Goal: Task Accomplishment & Management: Manage account settings

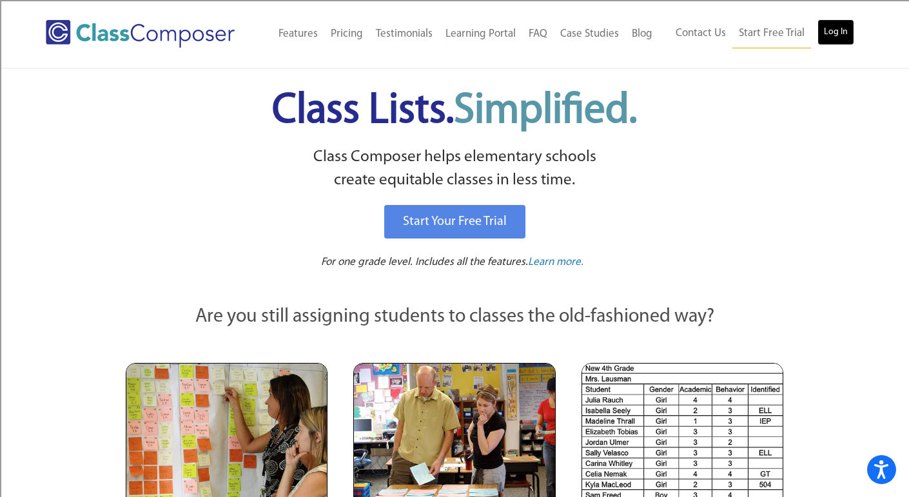
click at [846, 28] on link "Log In" at bounding box center [835, 32] width 37 height 26
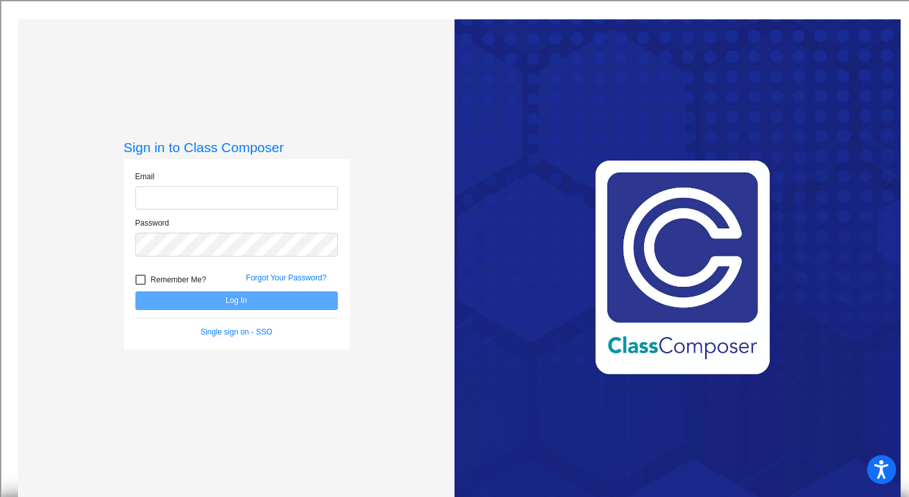
type input "[EMAIL_ADDRESS][DOMAIN_NAME]"
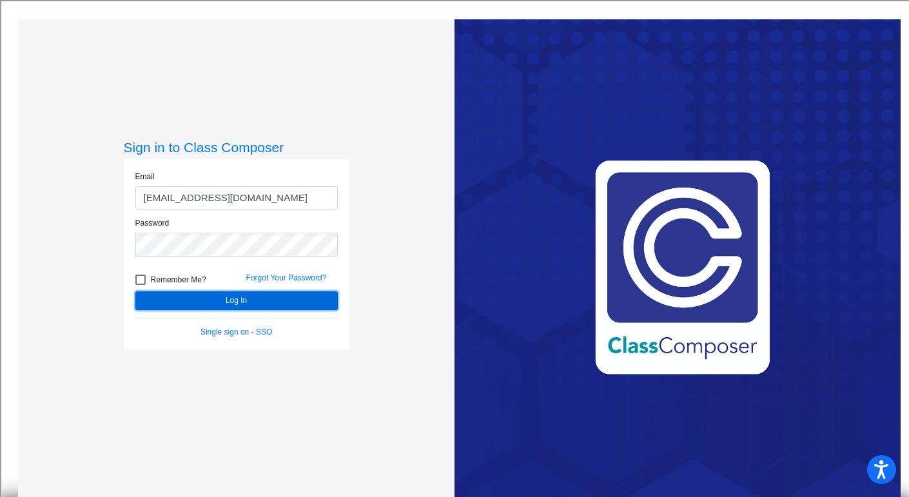
click at [165, 302] on button "Log In" at bounding box center [236, 300] width 202 height 19
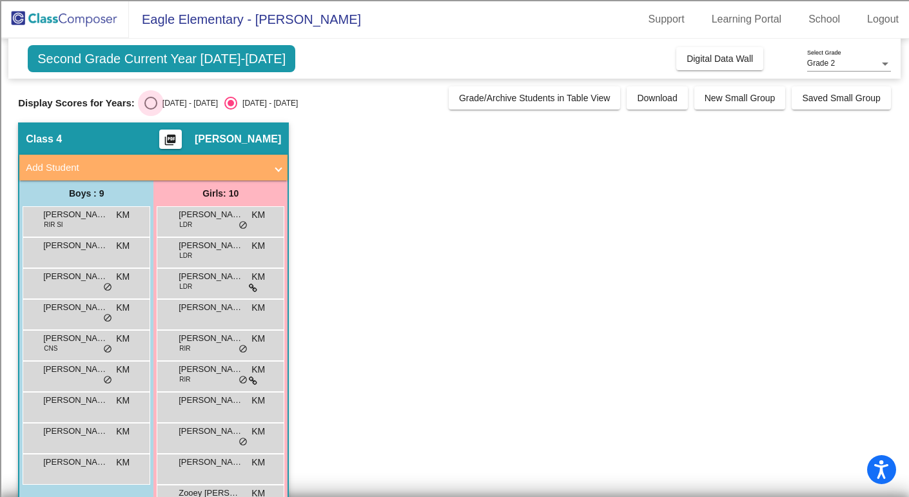
click at [144, 99] on div "Select an option" at bounding box center [150, 103] width 13 height 13
click at [150, 110] on input "2024 - 2025" at bounding box center [150, 110] width 1 height 1
radio input "true"
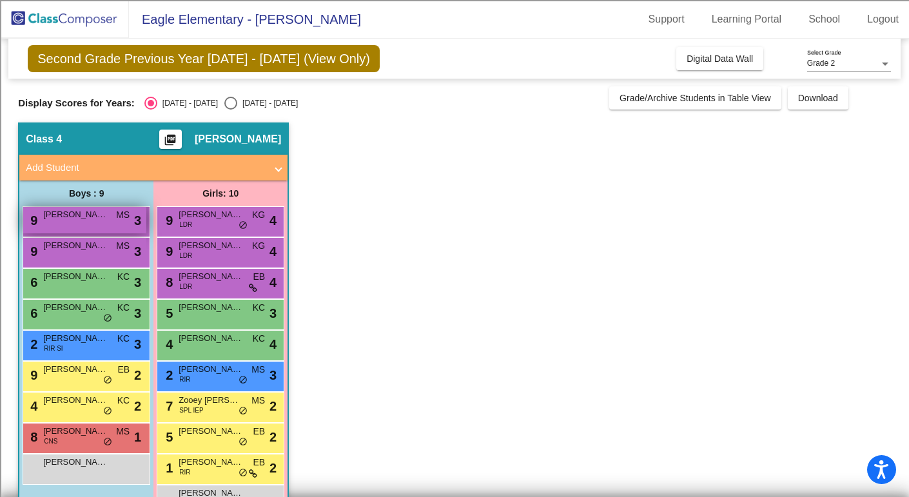
click at [66, 222] on div "9 Henry Kal MS lock do_not_disturb_alt 3" at bounding box center [84, 220] width 123 height 26
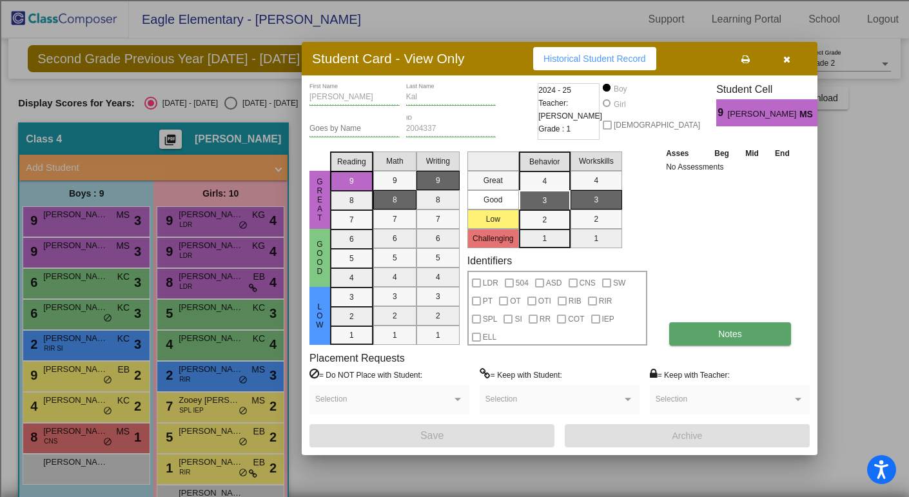
click at [726, 336] on span "Notes" at bounding box center [730, 334] width 24 height 10
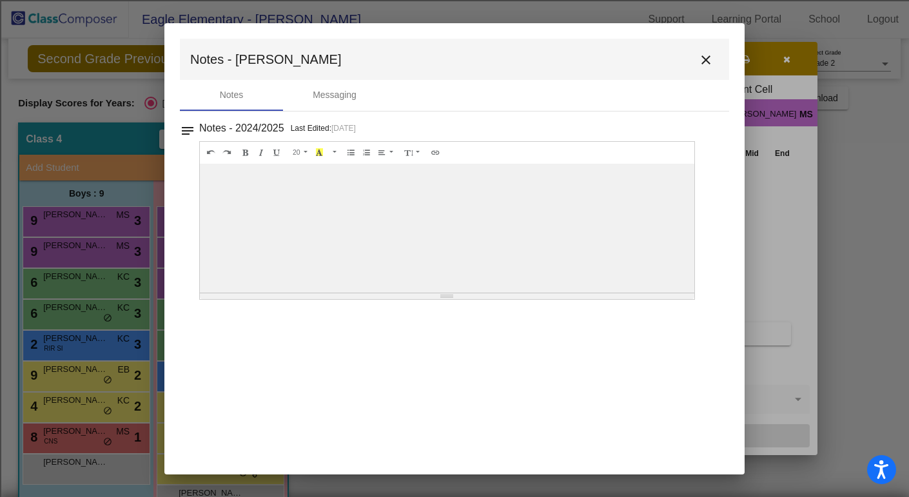
click at [704, 63] on mat-icon "close" at bounding box center [705, 59] width 15 height 15
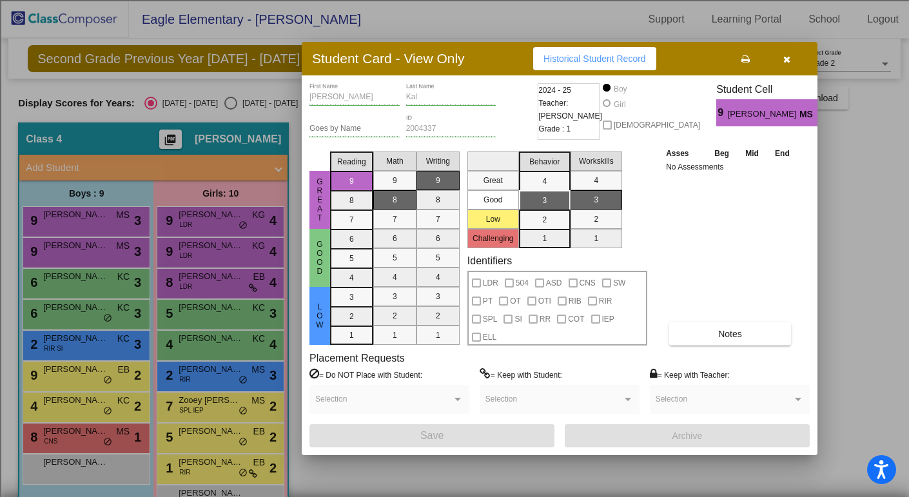
click at [790, 67] on button "button" at bounding box center [786, 58] width 41 height 23
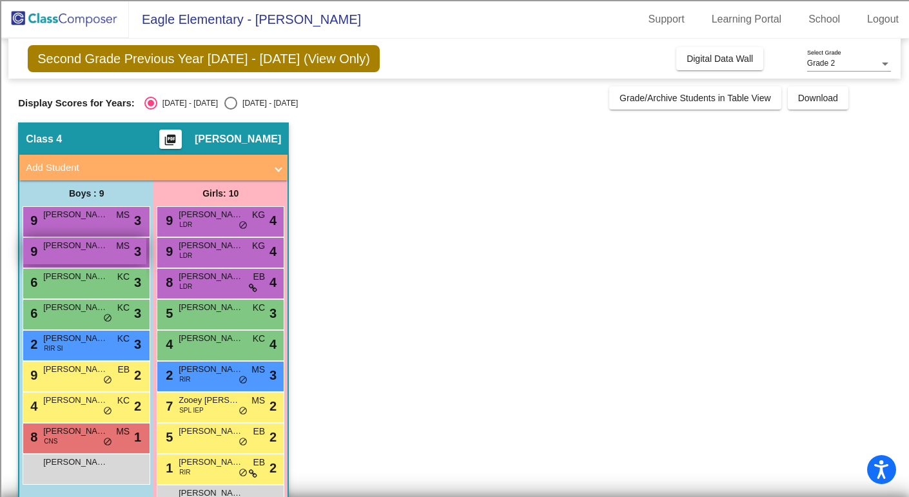
click at [110, 241] on div "9 Michael Ross MS lock do_not_disturb_alt 3" at bounding box center [84, 251] width 123 height 26
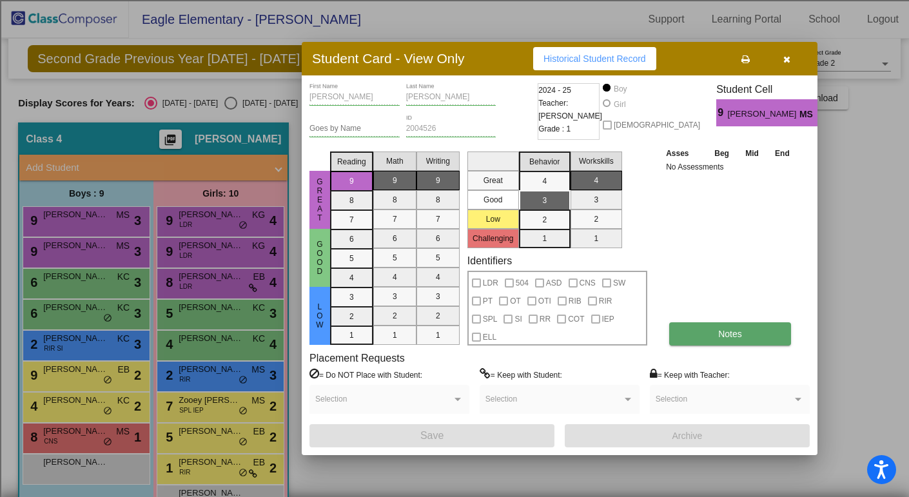
click at [741, 345] on button "Notes" at bounding box center [730, 333] width 122 height 23
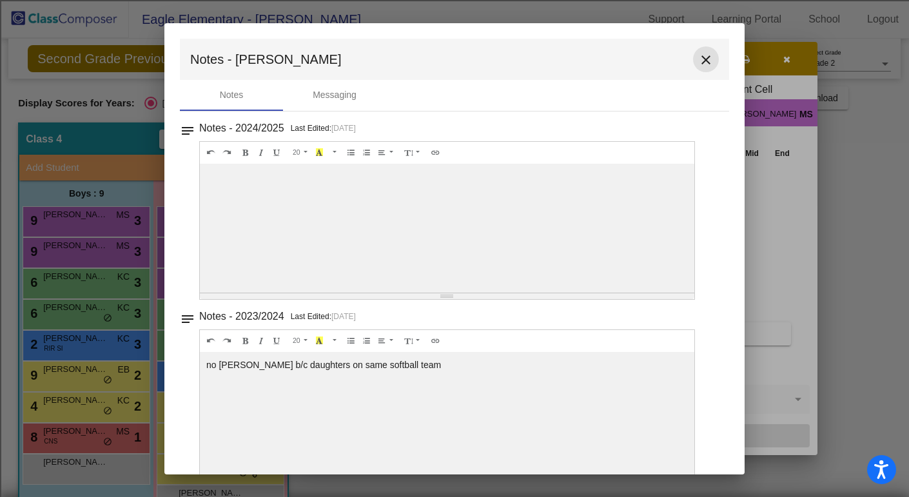
click at [698, 55] on mat-icon "close" at bounding box center [705, 59] width 15 height 15
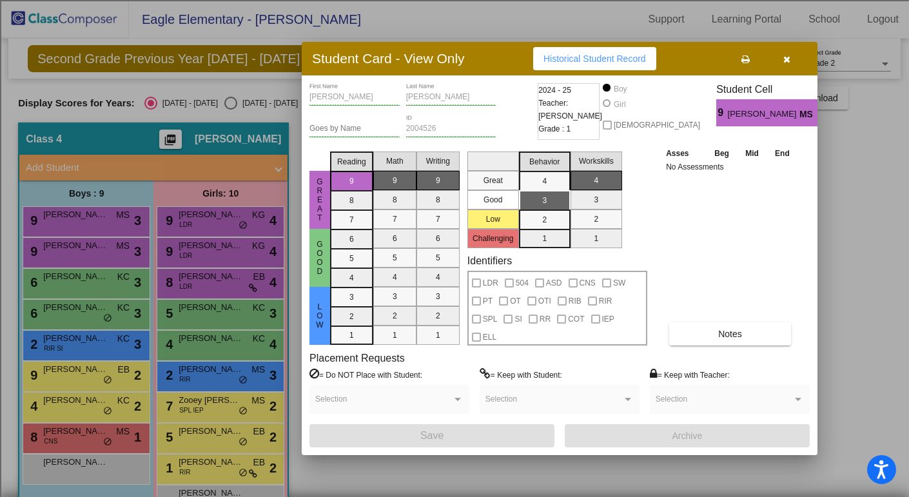
click at [784, 63] on icon "button" at bounding box center [786, 59] width 7 height 9
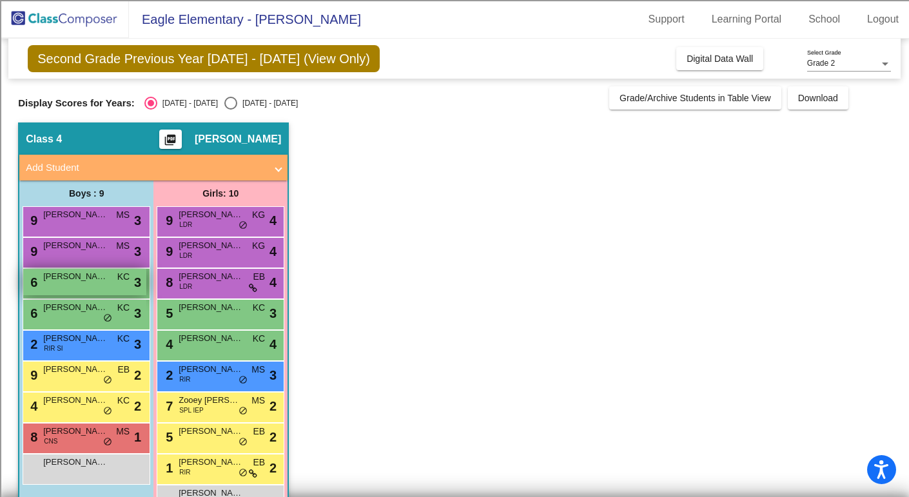
click at [77, 282] on span "David Cavallo" at bounding box center [75, 276] width 64 height 13
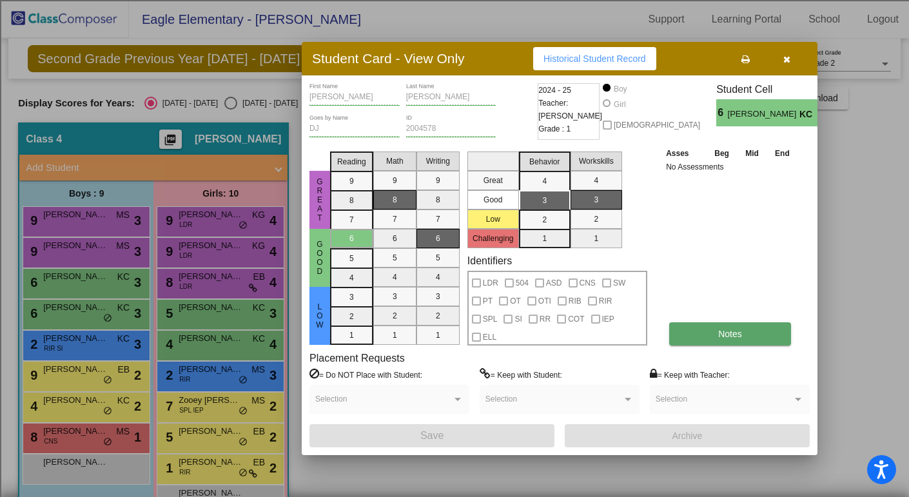
click at [704, 340] on button "Notes" at bounding box center [730, 333] width 122 height 23
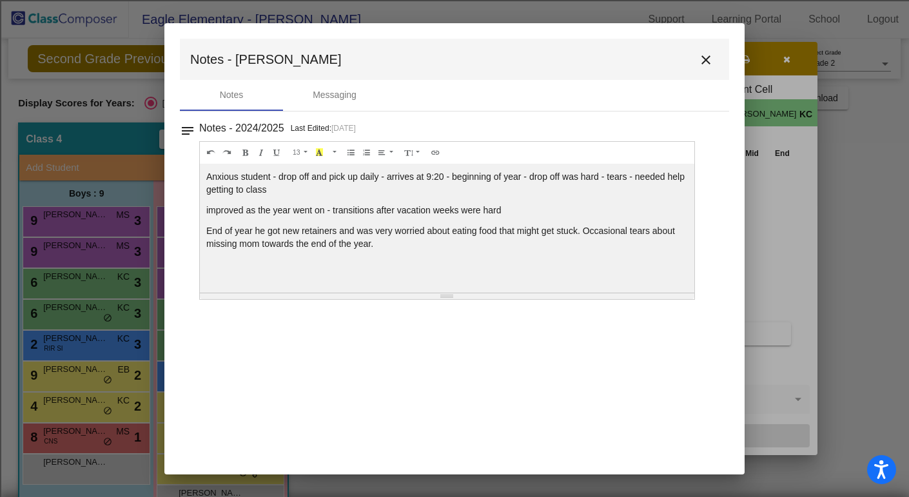
click at [702, 50] on button "close" at bounding box center [706, 59] width 26 height 26
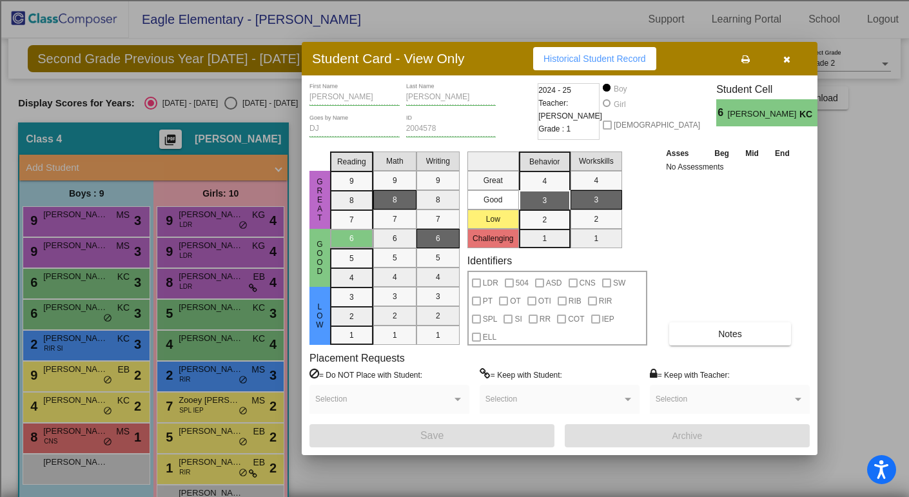
click at [785, 59] on icon "button" at bounding box center [786, 59] width 7 height 9
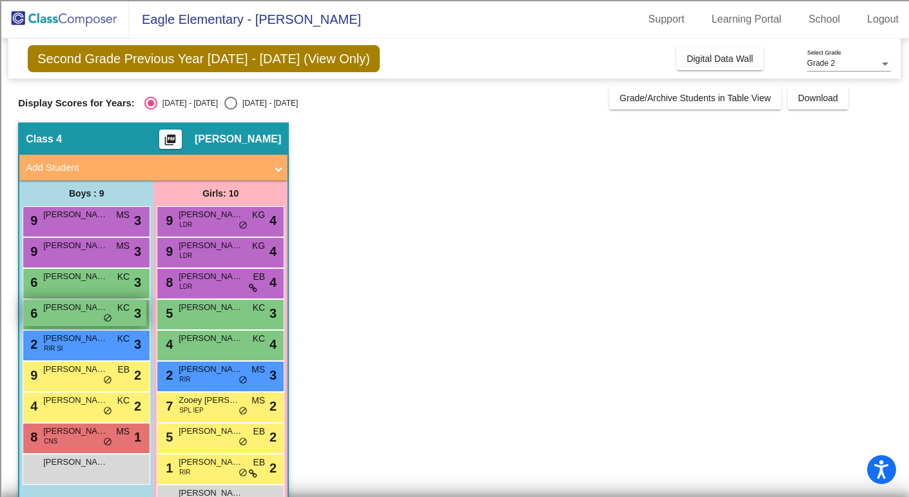
click at [70, 313] on div "6 Harrison Czajka KC lock do_not_disturb_alt 3" at bounding box center [84, 313] width 123 height 26
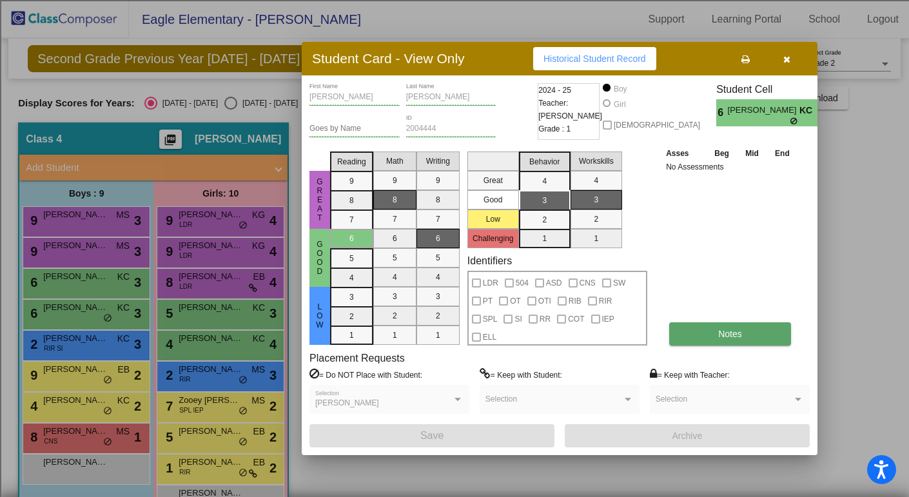
click at [750, 322] on button "Notes" at bounding box center [730, 333] width 122 height 23
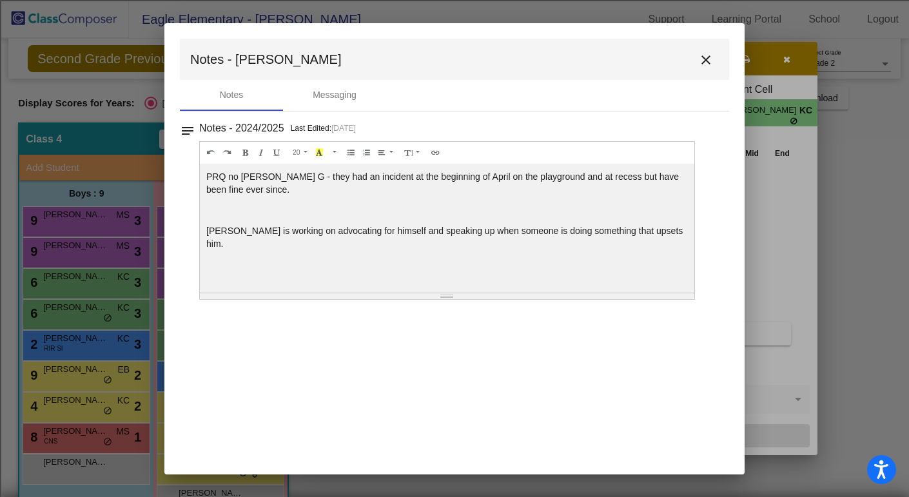
click at [701, 57] on mat-icon "close" at bounding box center [705, 59] width 15 height 15
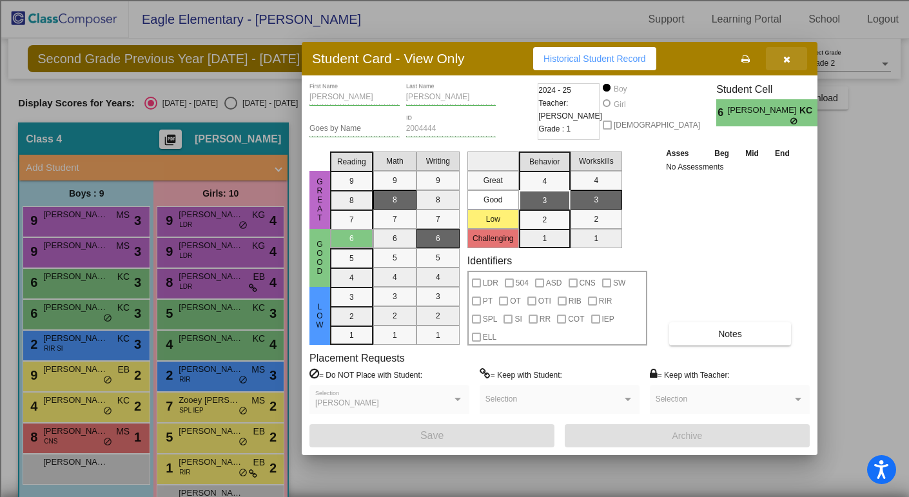
click at [801, 52] on button "button" at bounding box center [786, 58] width 41 height 23
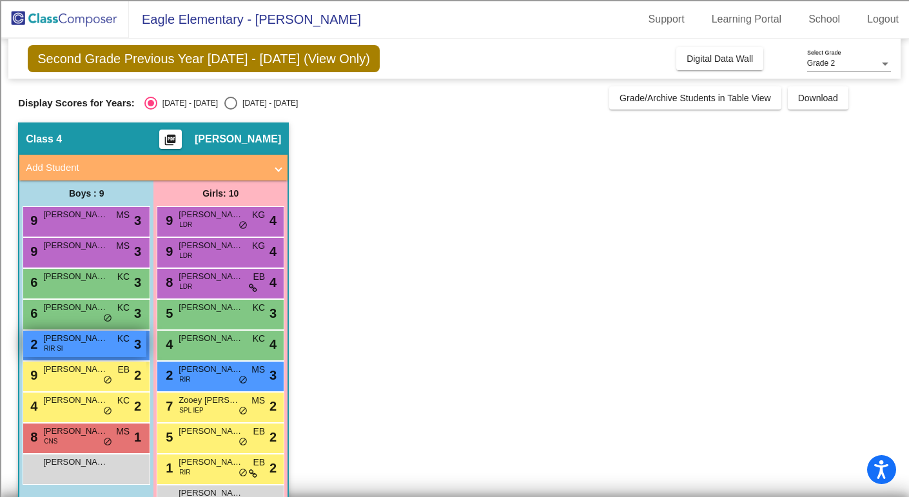
click at [50, 351] on span "RIR SI" at bounding box center [53, 349] width 19 height 10
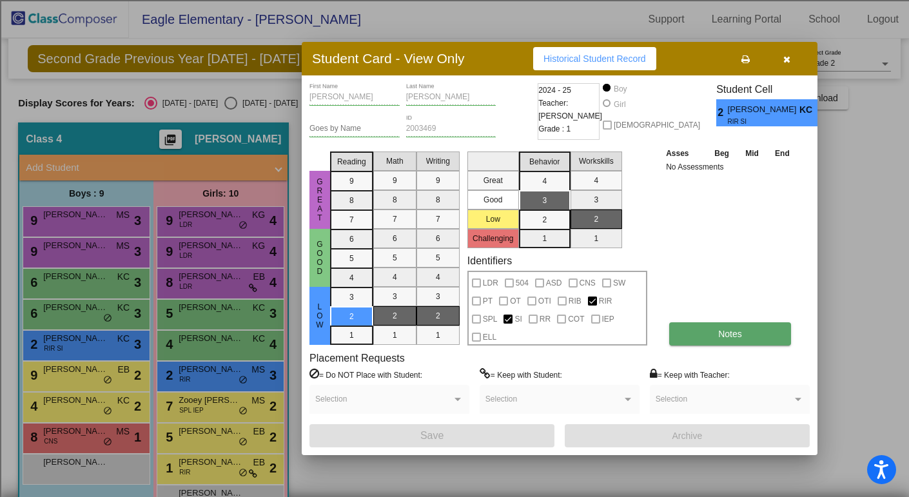
click at [741, 338] on button "Notes" at bounding box center [730, 333] width 122 height 23
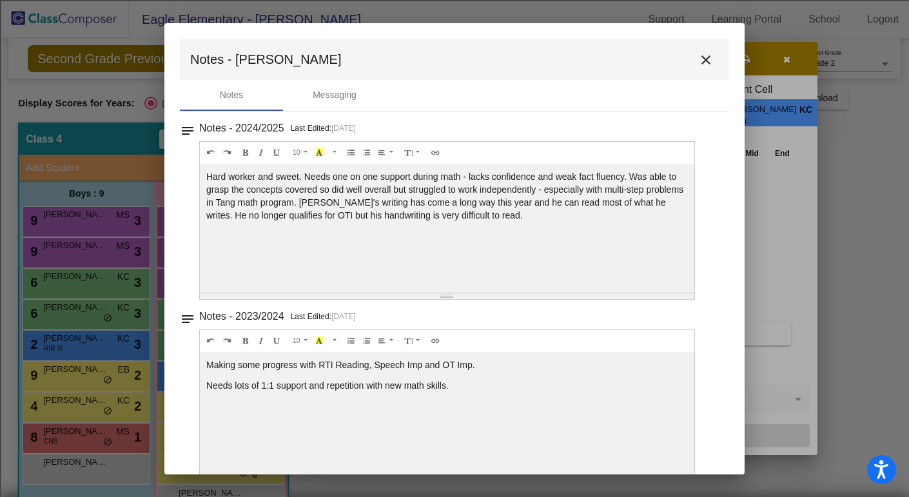
click at [701, 55] on mat-icon "close" at bounding box center [705, 59] width 15 height 15
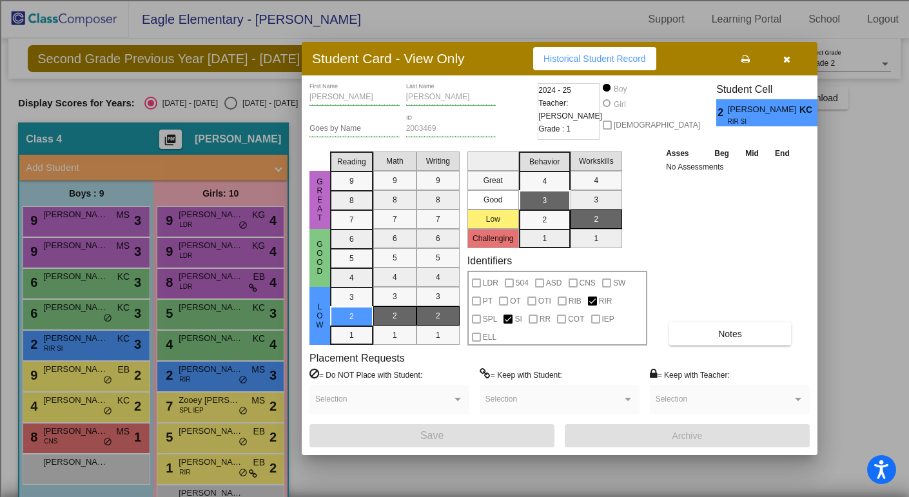
click at [787, 64] on span "button" at bounding box center [786, 59] width 7 height 10
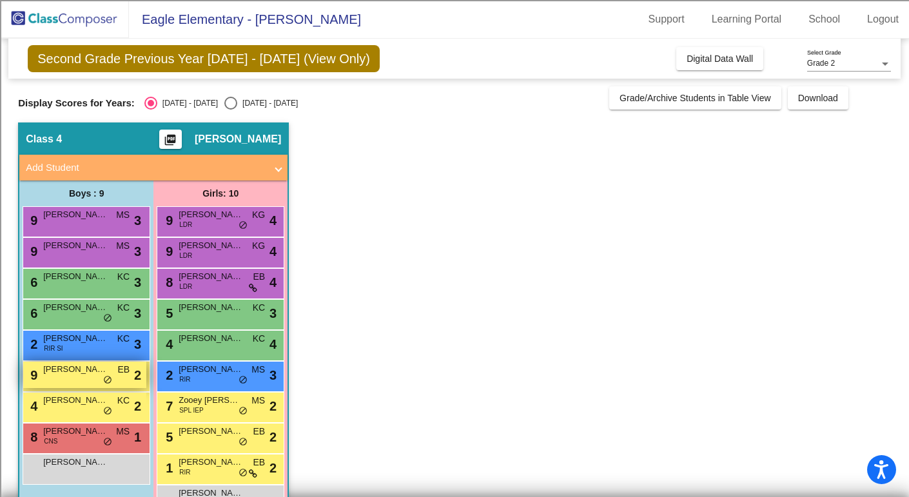
click at [81, 375] on span "Everett Hao" at bounding box center [75, 369] width 64 height 13
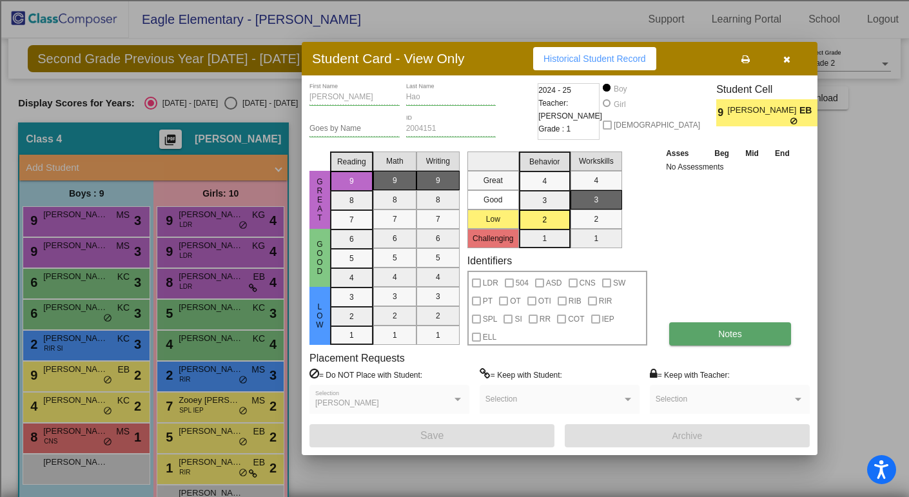
click at [721, 332] on span "Notes" at bounding box center [730, 334] width 24 height 10
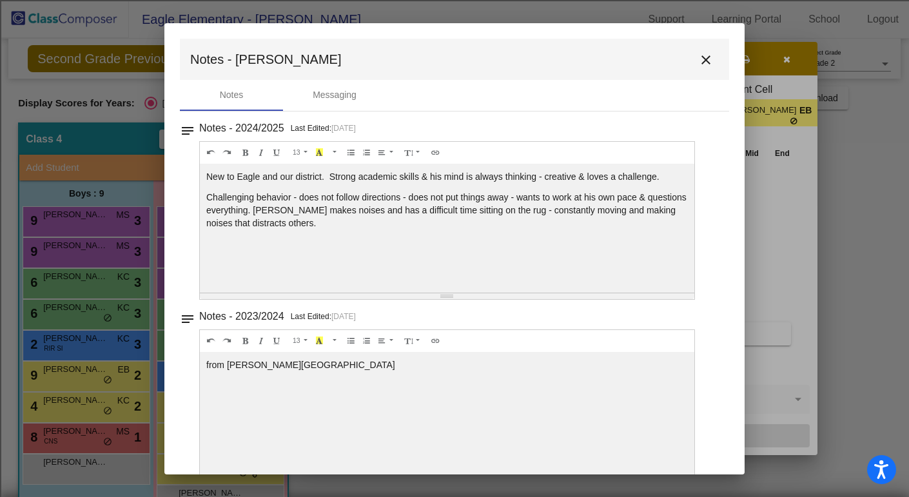
click at [698, 55] on mat-icon "close" at bounding box center [705, 59] width 15 height 15
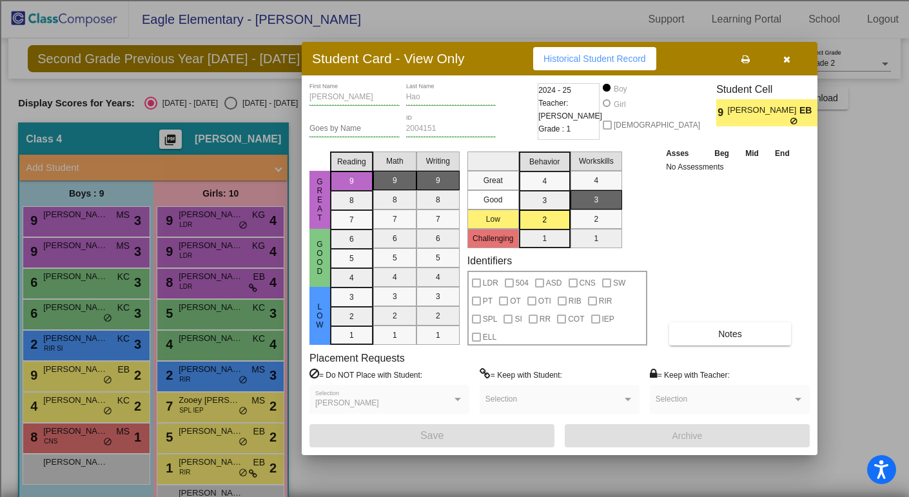
click at [781, 57] on button "button" at bounding box center [786, 58] width 41 height 23
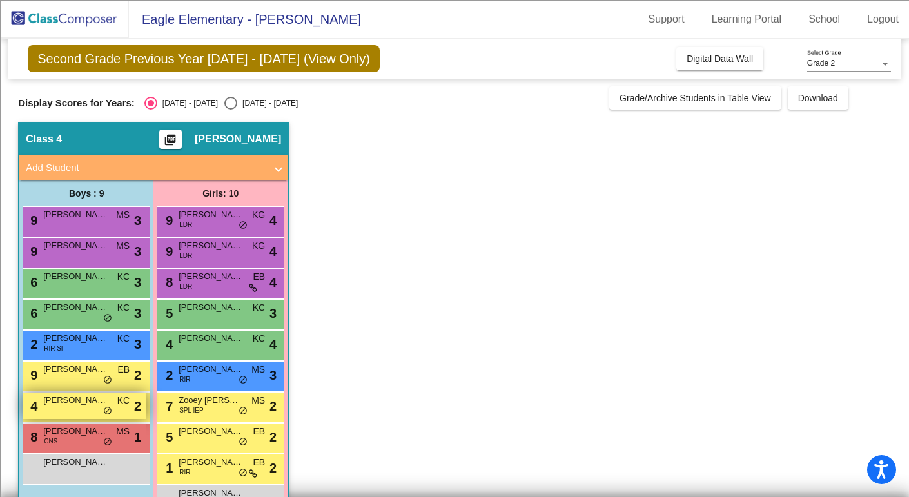
click at [68, 410] on div "4 Dylan Keays KC lock do_not_disturb_alt 2" at bounding box center [84, 406] width 123 height 26
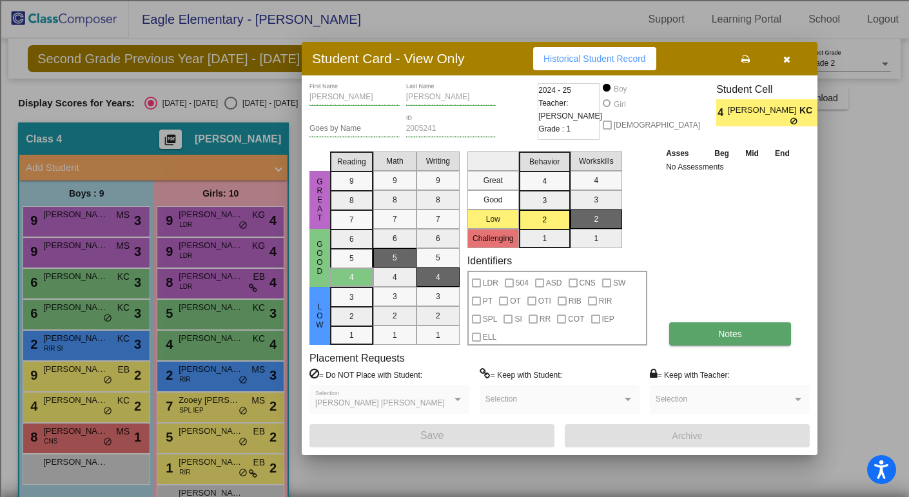
click at [723, 343] on button "Notes" at bounding box center [730, 333] width 122 height 23
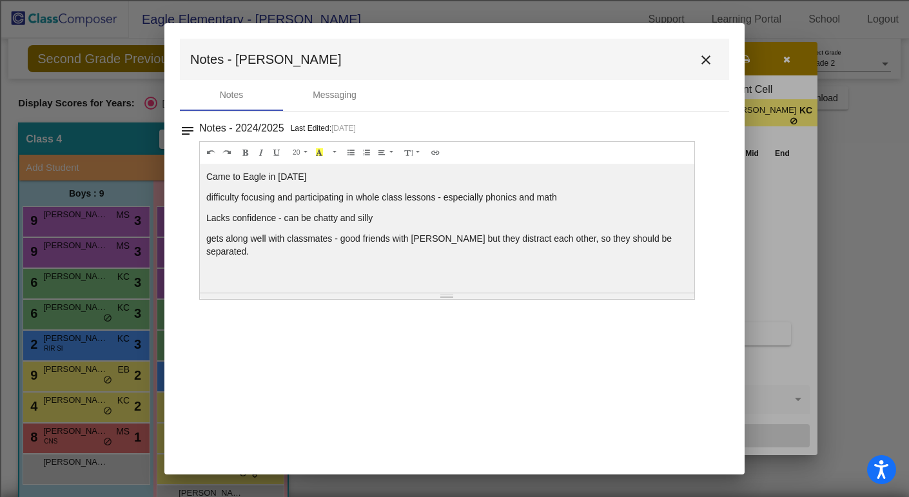
click at [701, 55] on mat-icon "close" at bounding box center [705, 59] width 15 height 15
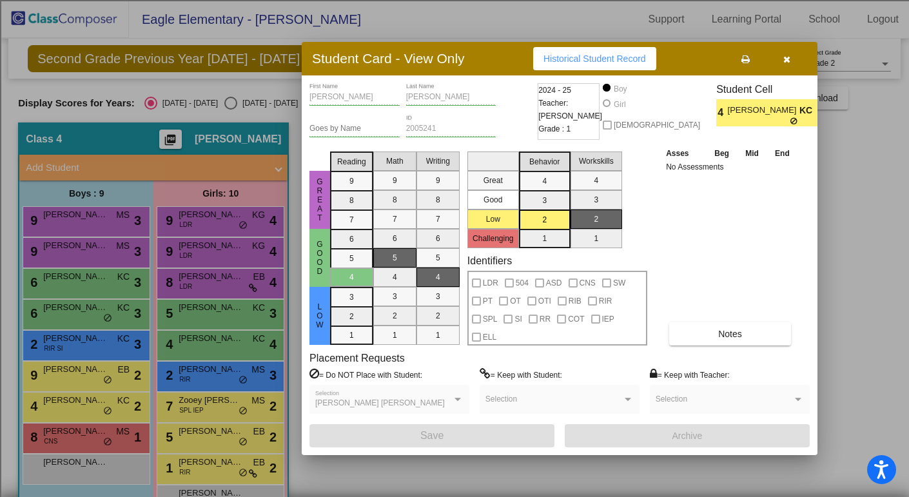
click at [783, 61] on icon "button" at bounding box center [786, 59] width 7 height 9
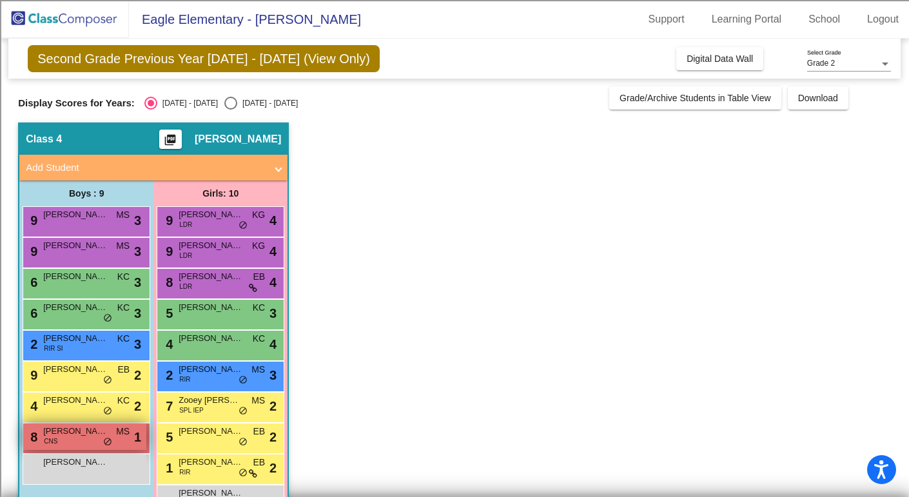
click at [83, 428] on span "Gabriel Silverbush" at bounding box center [75, 431] width 64 height 13
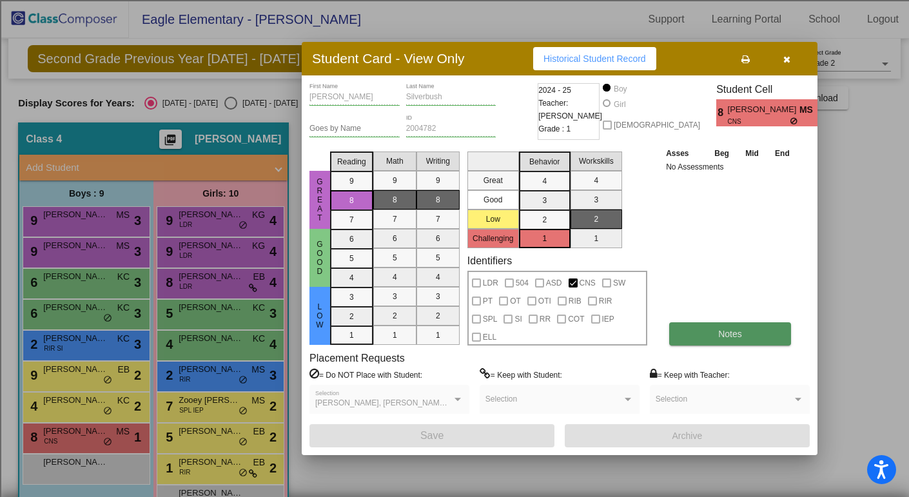
click at [706, 336] on button "Notes" at bounding box center [730, 333] width 122 height 23
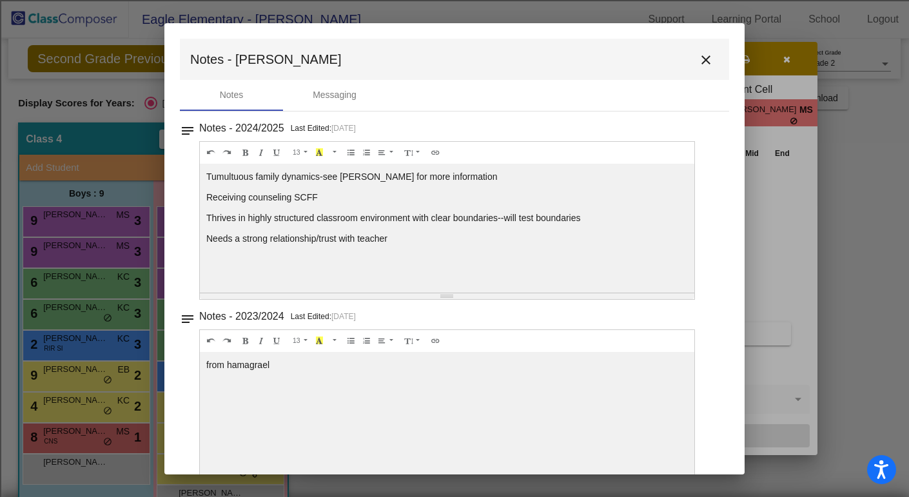
click at [703, 54] on mat-icon "close" at bounding box center [705, 59] width 15 height 15
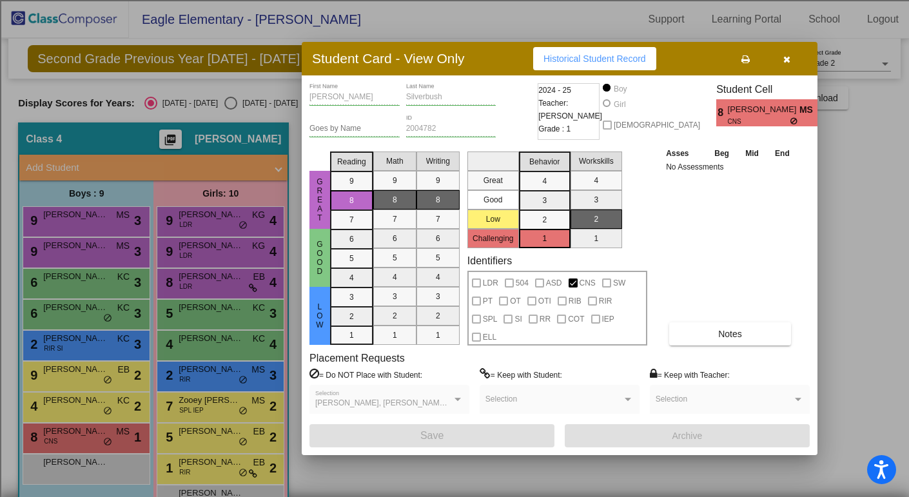
click at [781, 54] on button "button" at bounding box center [786, 58] width 41 height 23
